Goal: Find specific page/section: Find specific page/section

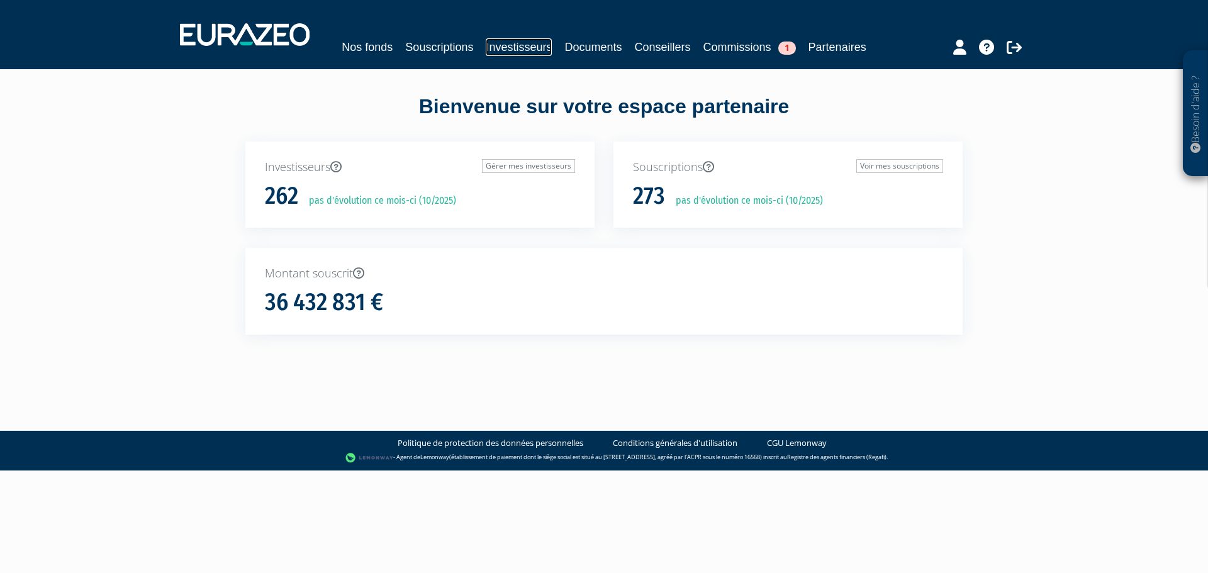
click at [525, 45] on link "Investisseurs" at bounding box center [519, 47] width 66 height 18
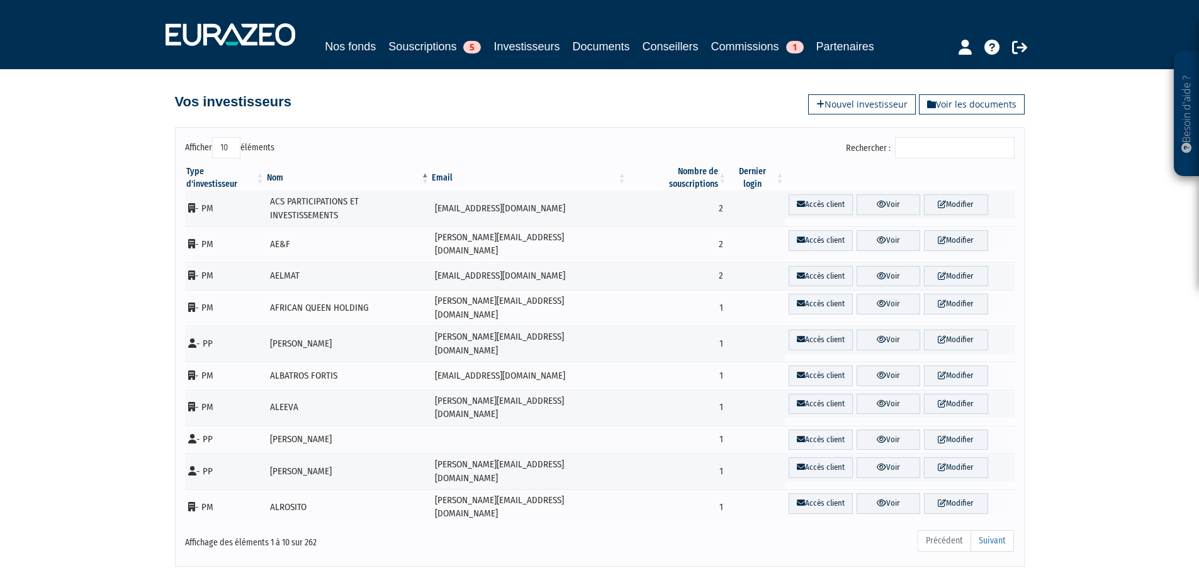
click at [934, 150] on input "Rechercher :" at bounding box center [955, 147] width 120 height 21
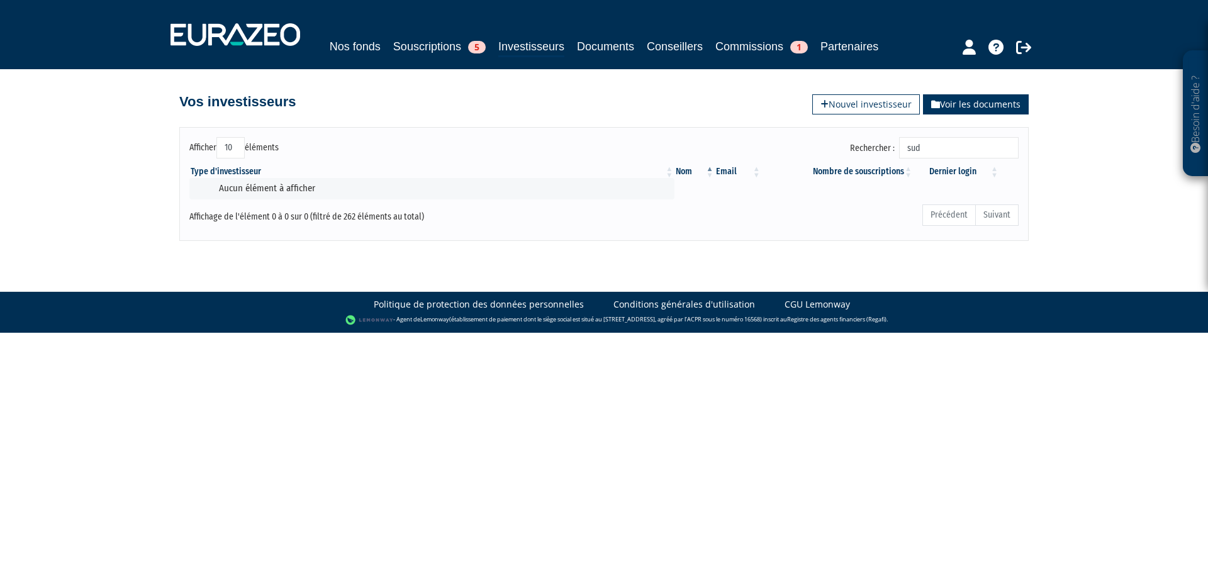
type input "sud"
click at [956, 106] on link "Voir les documents" at bounding box center [976, 104] width 106 height 20
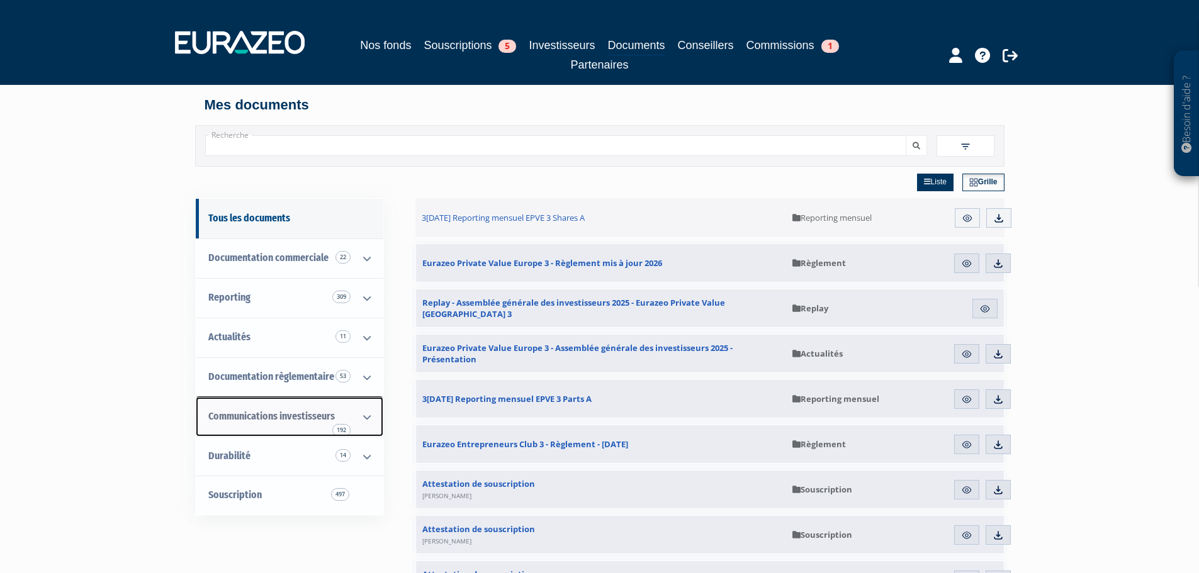
click at [364, 418] on icon at bounding box center [367, 417] width 33 height 39
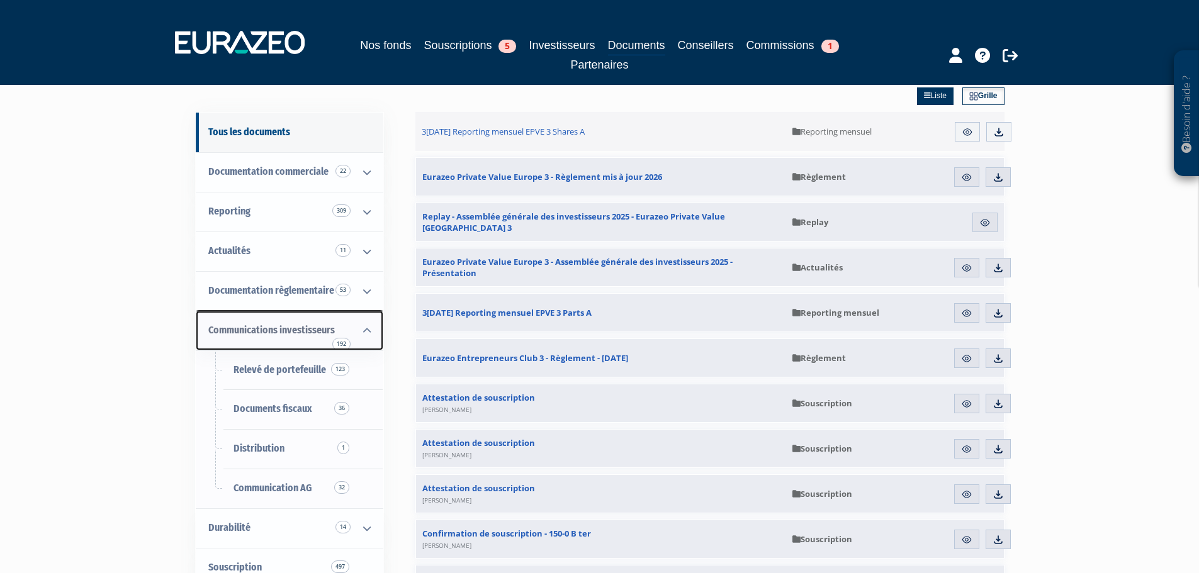
scroll to position [126, 0]
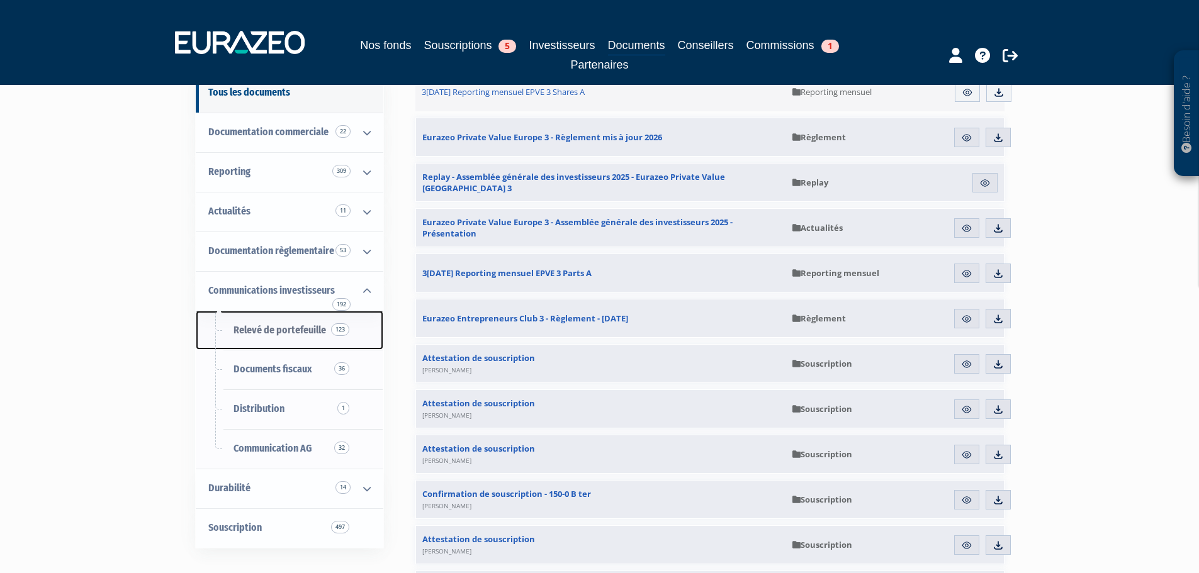
click at [274, 331] on span "Relevé de portefeuille 123" at bounding box center [279, 330] width 93 height 12
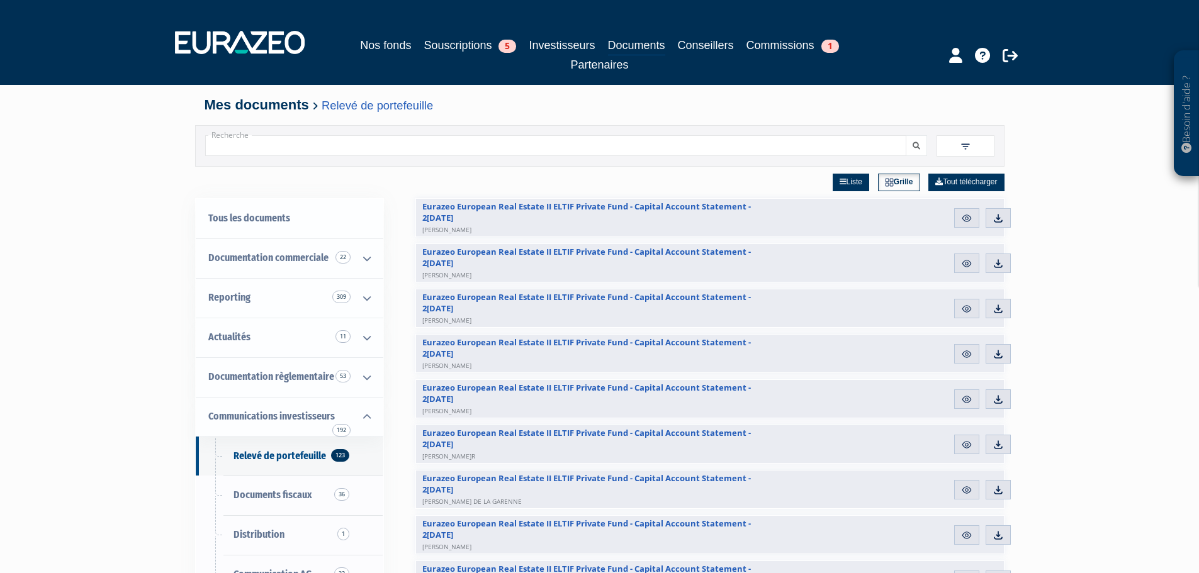
click at [326, 140] on input "Recherche" at bounding box center [555, 145] width 701 height 21
click at [906, 135] on button "submit" at bounding box center [916, 145] width 21 height 21
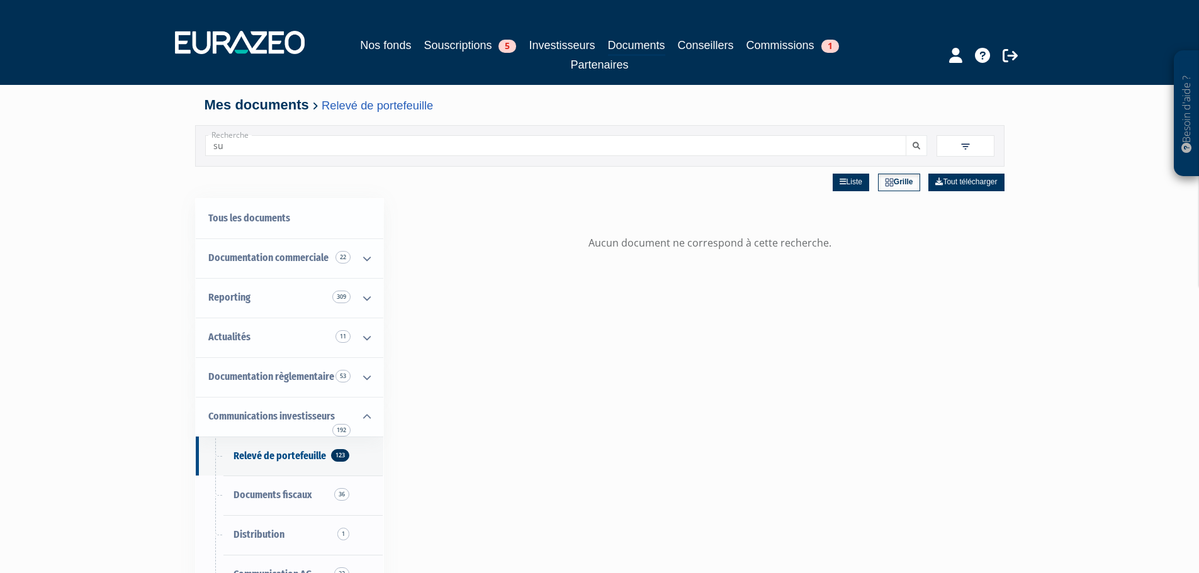
type input "s"
click at [906, 135] on button "submit" at bounding box center [916, 145] width 21 height 21
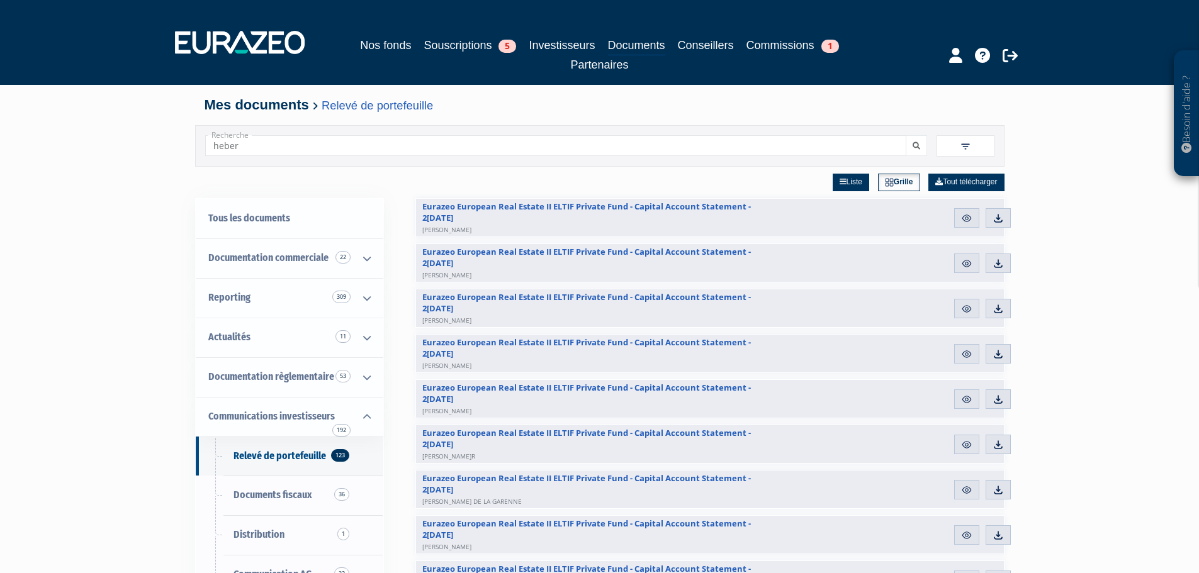
click at [906, 135] on button "submit" at bounding box center [916, 145] width 21 height 21
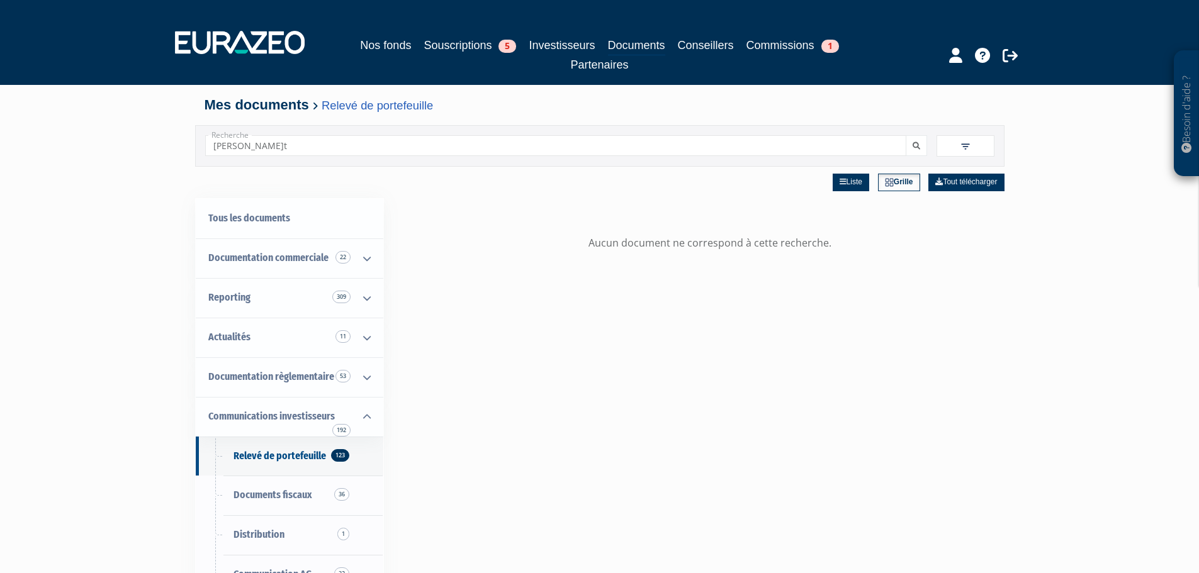
type input "hebert"
click at [906, 135] on button "submit" at bounding box center [916, 145] width 21 height 21
click at [570, 45] on link "Investisseurs" at bounding box center [562, 45] width 66 height 18
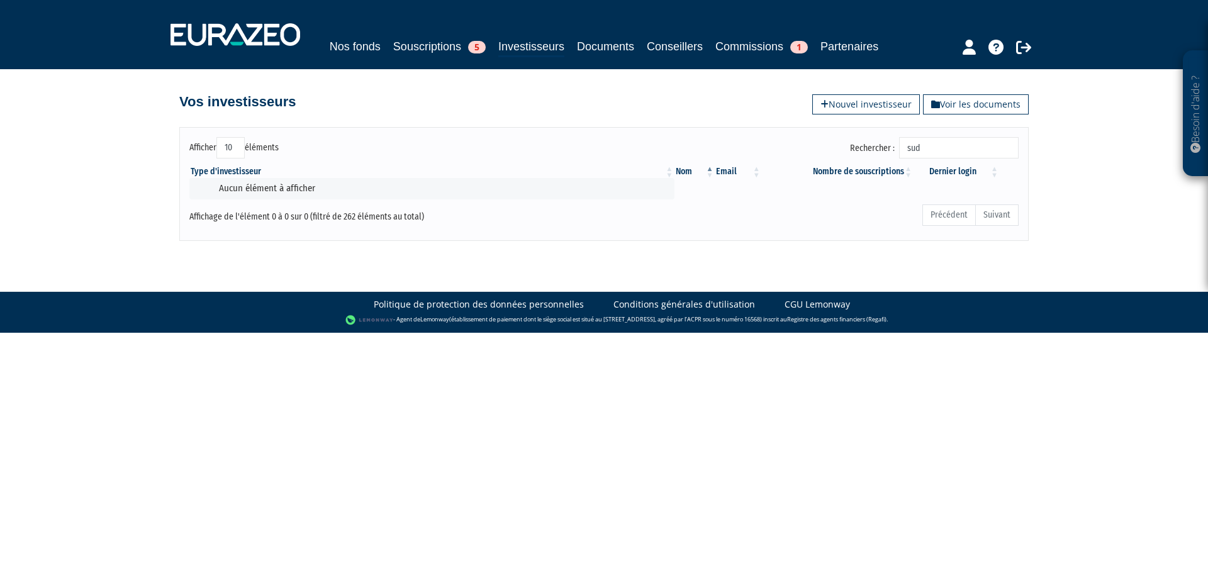
drag, startPoint x: 943, startPoint y: 145, endPoint x: 887, endPoint y: 137, distance: 56.1
click at [887, 137] on div "Afficher 10 25 50 100 éléments Rechercher : sud Type d'investisseur Nom Email N…" at bounding box center [604, 183] width 850 height 113
click at [941, 145] on input "heber" at bounding box center [959, 147] width 120 height 21
type input "hebert"
click at [599, 45] on link "Documents" at bounding box center [605, 47] width 57 height 18
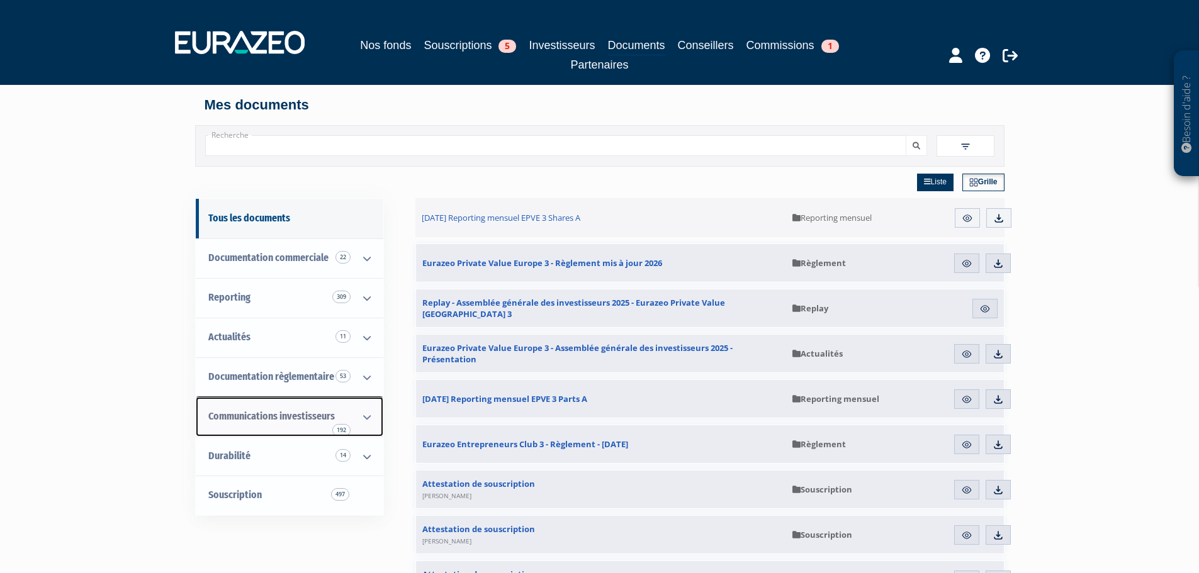
click at [362, 415] on icon at bounding box center [367, 417] width 33 height 39
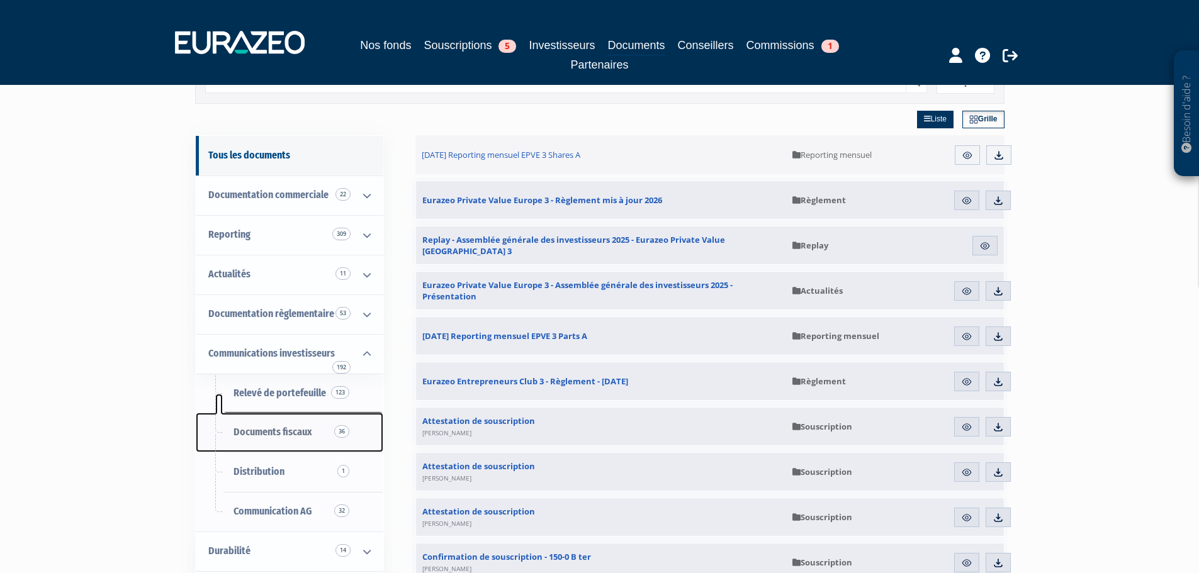
click at [271, 434] on span "Documents fiscaux 36" at bounding box center [272, 432] width 79 height 12
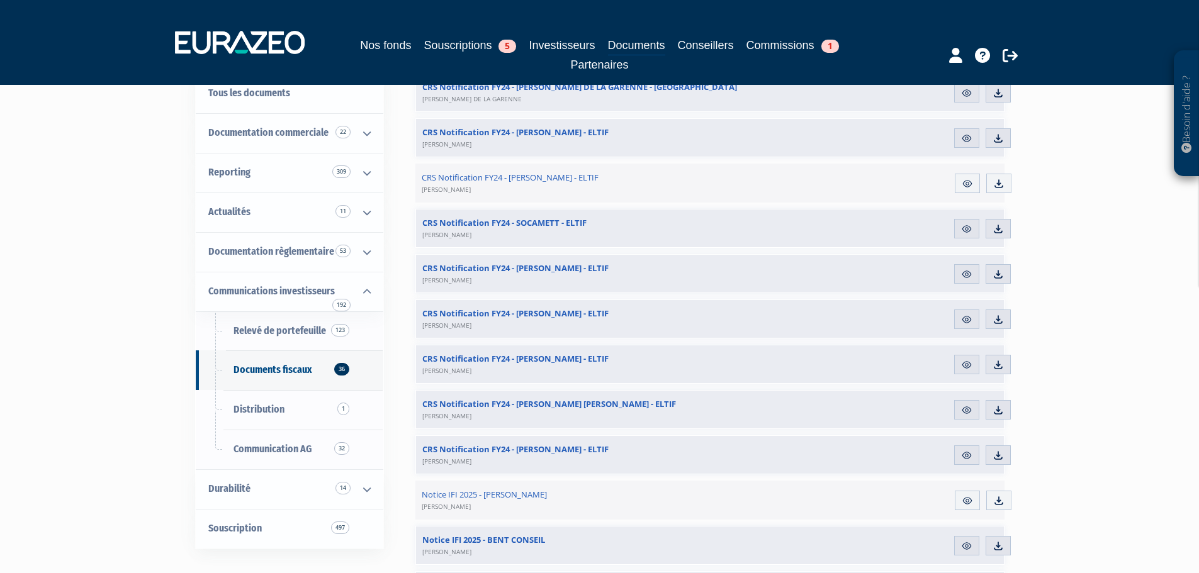
scroll to position [126, 0]
click at [271, 324] on span "Relevé de portefeuille 123" at bounding box center [279, 330] width 93 height 12
